Goal: Information Seeking & Learning: Check status

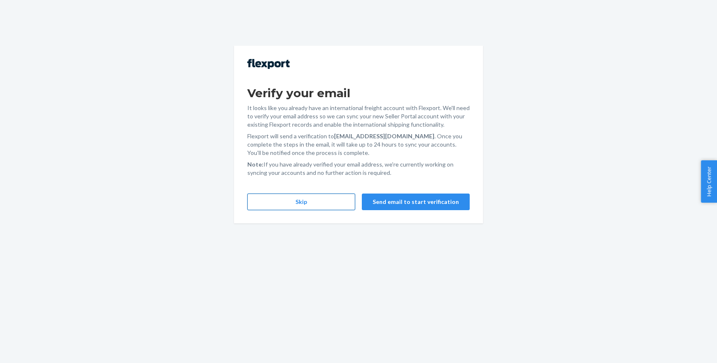
click at [331, 204] on button "Skip" at bounding box center [301, 201] width 108 height 17
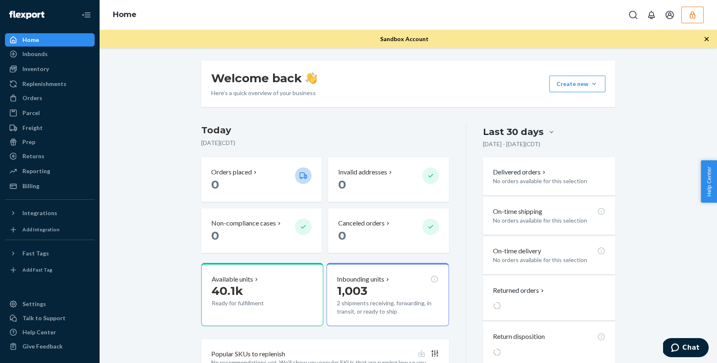
click at [688, 17] on icon "button" at bounding box center [692, 15] width 8 height 8
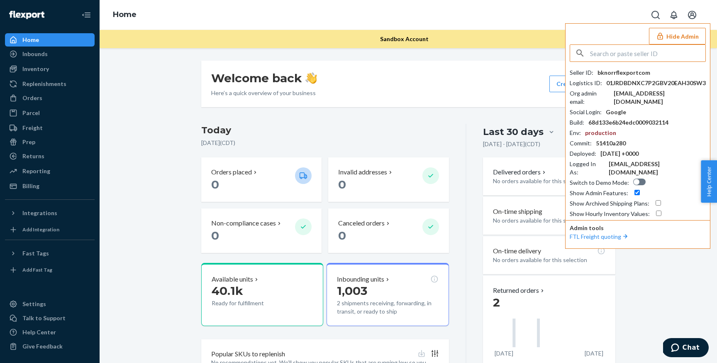
click at [626, 57] on input "text" at bounding box center [647, 53] width 115 height 17
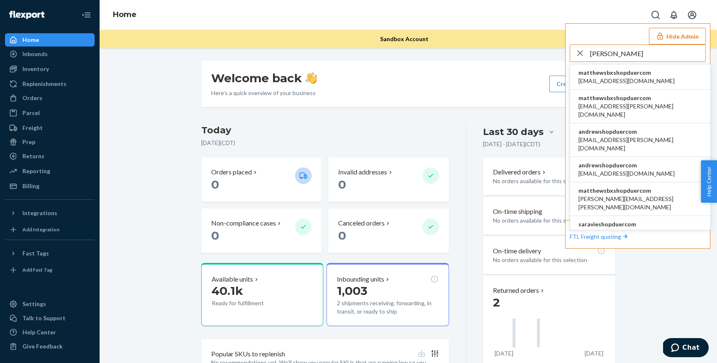
type input "[PERSON_NAME]"
click at [665, 125] on li "andrewshopduercom [EMAIL_ADDRESS][PERSON_NAME][DOMAIN_NAME]" at bounding box center [640, 140] width 140 height 34
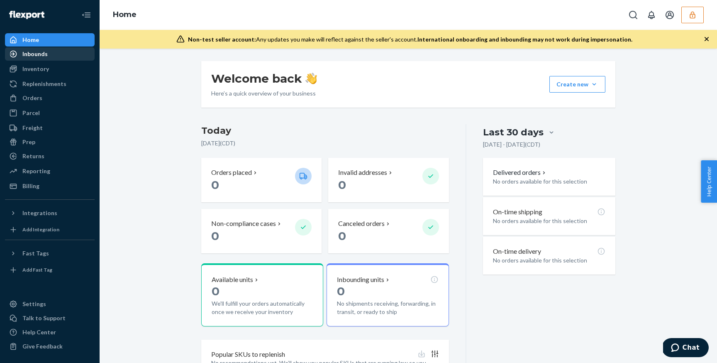
click at [38, 54] on div "Inbounds" at bounding box center [34, 54] width 25 height 8
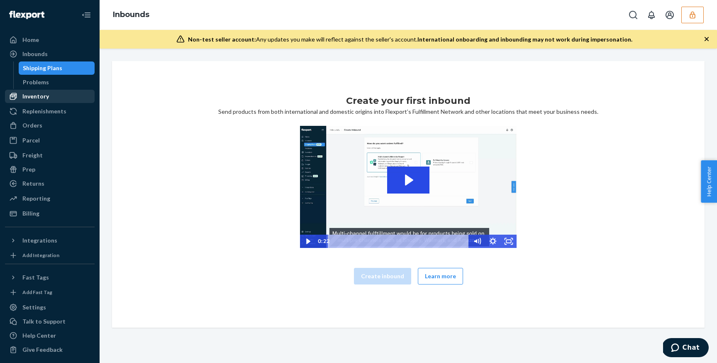
click at [44, 99] on div "Inventory" at bounding box center [35, 96] width 27 height 8
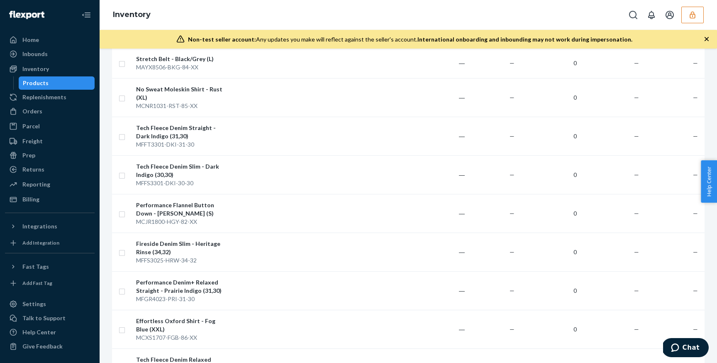
scroll to position [808, 0]
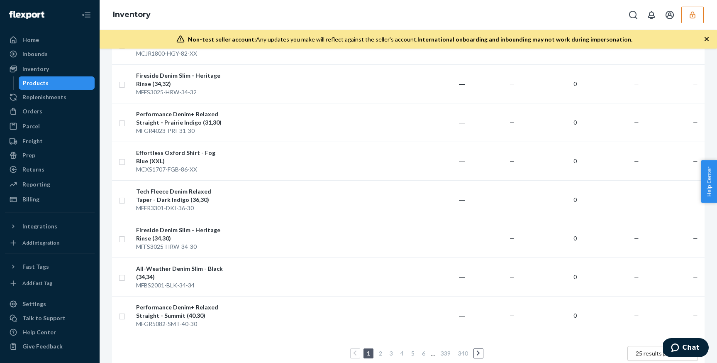
click at [647, 349] on span "25 results per page" at bounding box center [661, 352] width 50 height 7
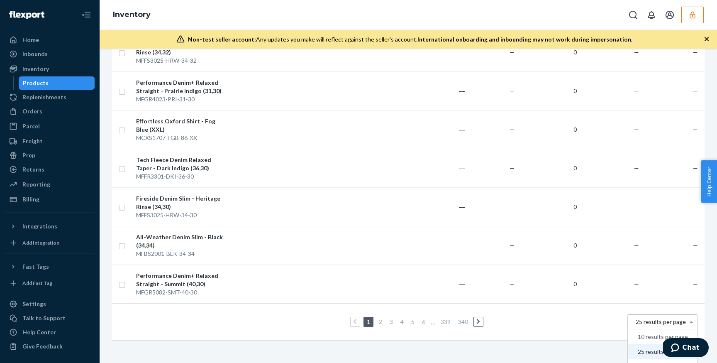
scroll to position [41, 0]
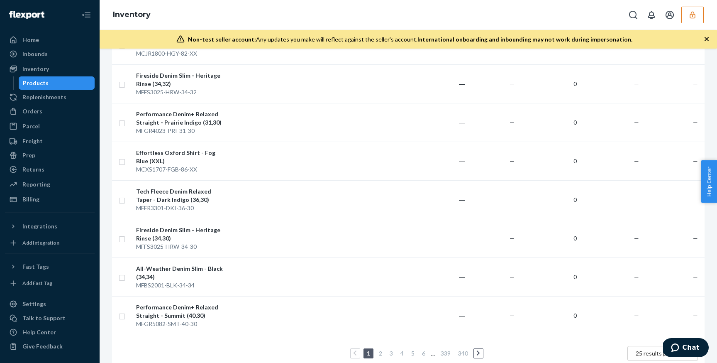
click at [463, 349] on link "340" at bounding box center [462, 352] width 13 height 7
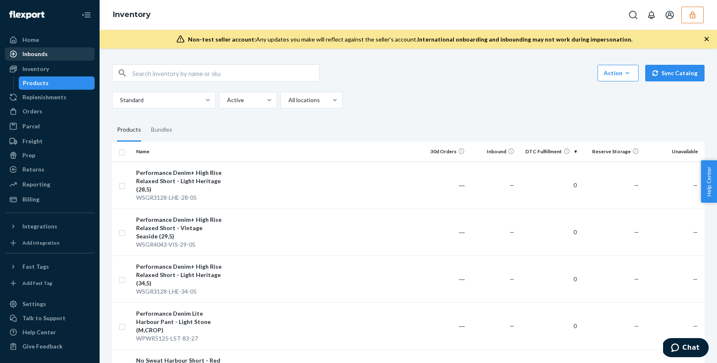
click at [39, 56] on div "Inbounds" at bounding box center [34, 54] width 25 height 8
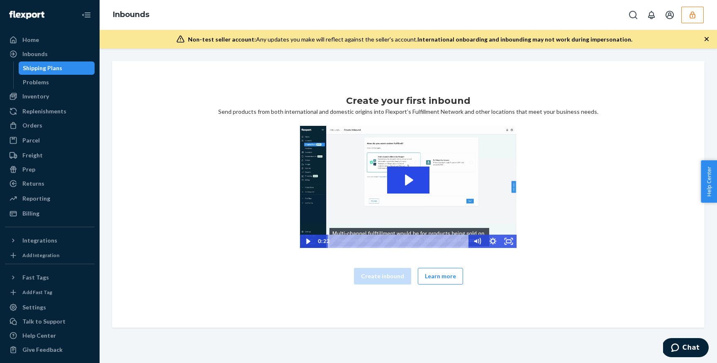
click at [696, 18] on button "button" at bounding box center [692, 15] width 22 height 17
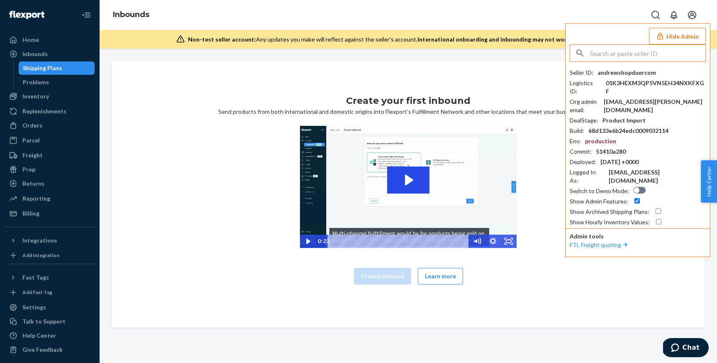
click at [643, 54] on input "text" at bounding box center [647, 53] width 115 height 17
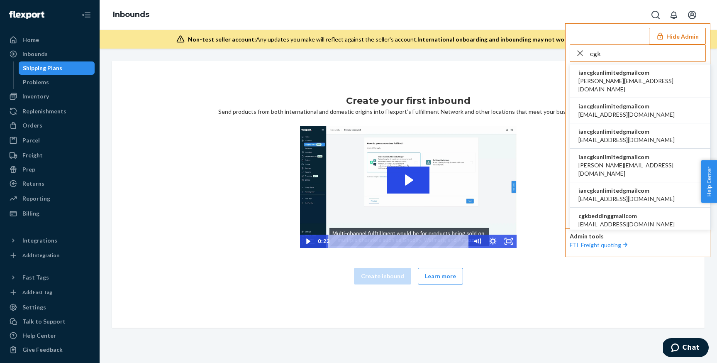
type input "cgk"
click at [657, 74] on li "iancgkunlimitedgmailcom abigail@cgklinens.com" at bounding box center [640, 81] width 140 height 34
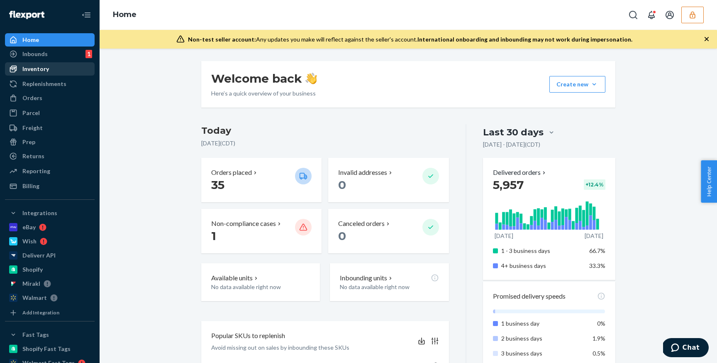
click at [38, 68] on div "Inventory" at bounding box center [35, 69] width 27 height 8
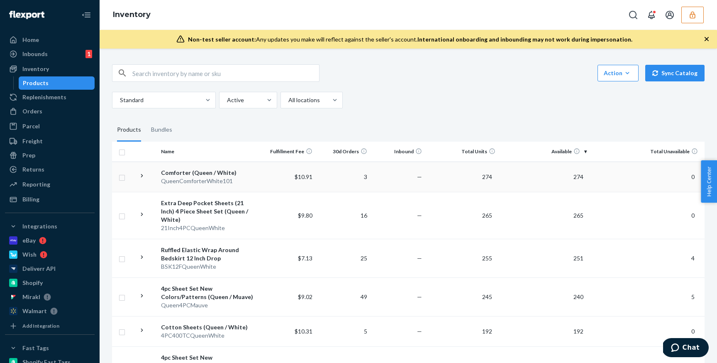
click at [198, 168] on div "Comforter (Queen / White)" at bounding box center [209, 172] width 96 height 8
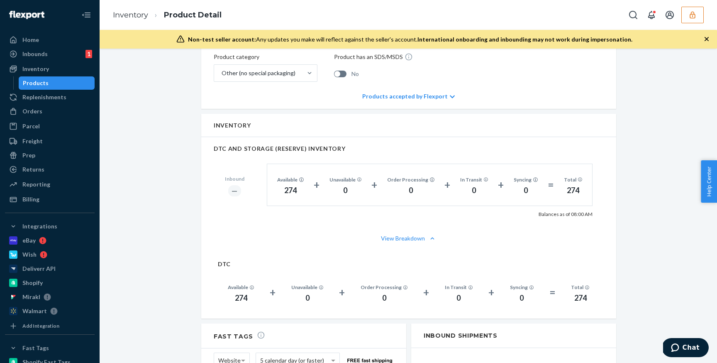
scroll to position [373, 0]
click at [417, 233] on button "View Breakdown" at bounding box center [409, 237] width 390 height 8
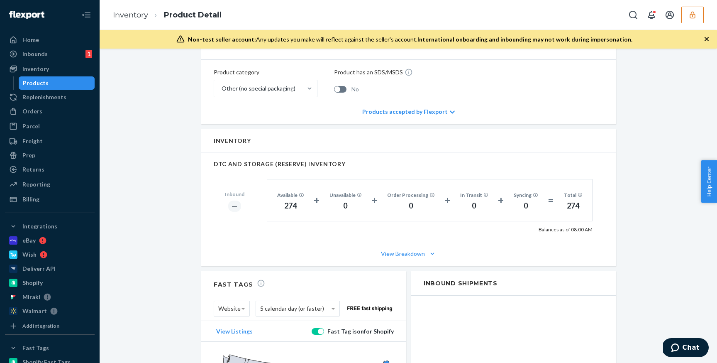
scroll to position [356, 0]
